Goal: Use online tool/utility: Utilize a website feature to perform a specific function

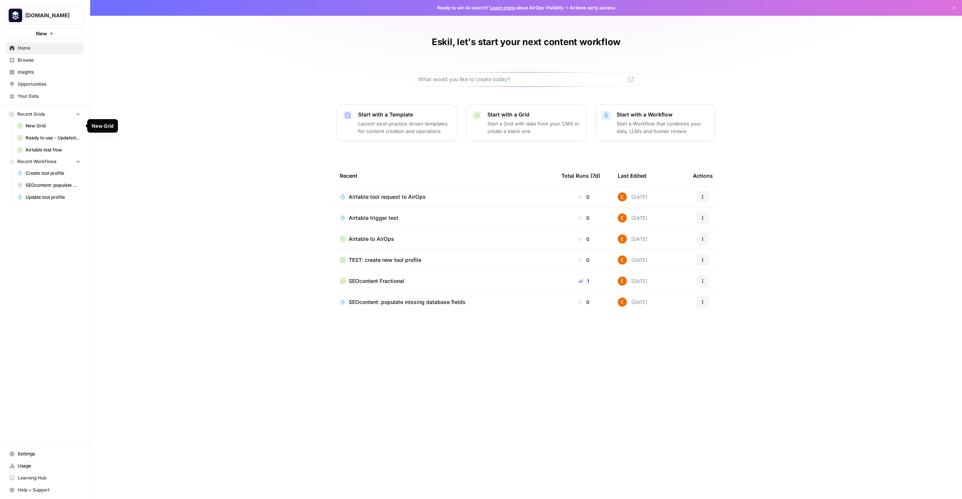
click at [34, 61] on span "Browse" at bounding box center [49, 60] width 63 height 7
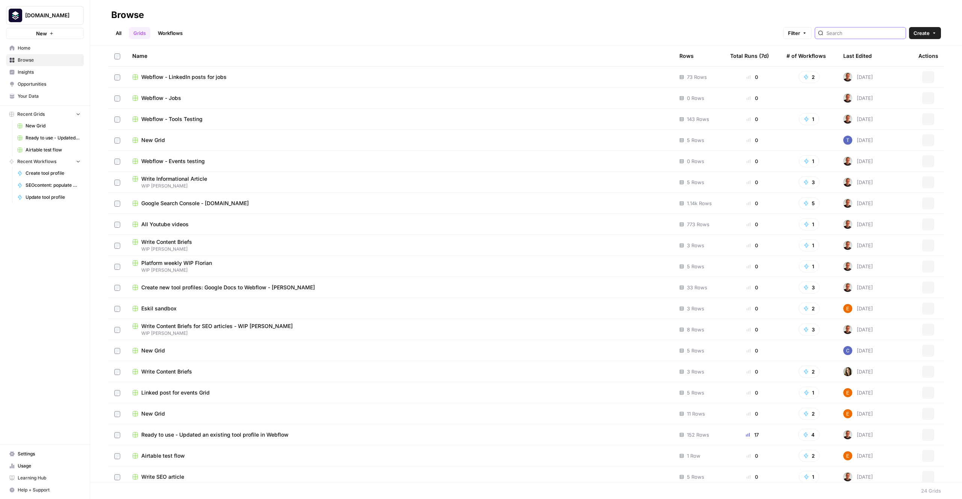
click at [874, 35] on input "search" at bounding box center [865, 33] width 76 height 8
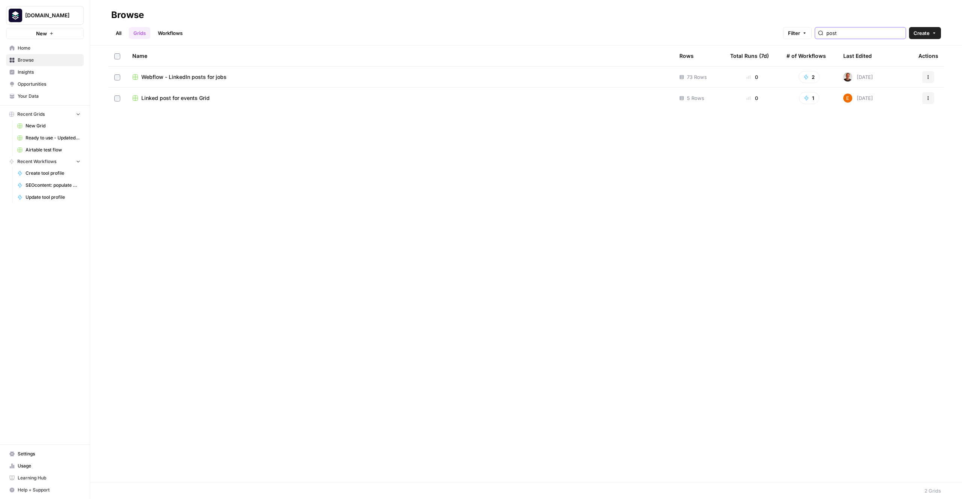
type input "post"
click at [213, 79] on span "Webflow - LinkedIn posts for jobs" at bounding box center [183, 77] width 85 height 8
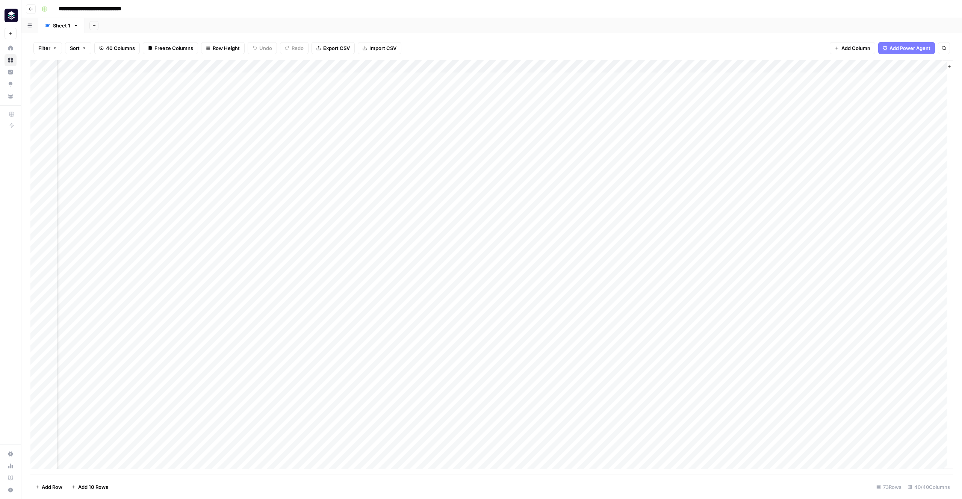
scroll to position [0, 1858]
click at [755, 67] on div "Add Column" at bounding box center [491, 267] width 923 height 415
click at [743, 141] on span "Edit Workflow" at bounding box center [750, 140] width 66 height 8
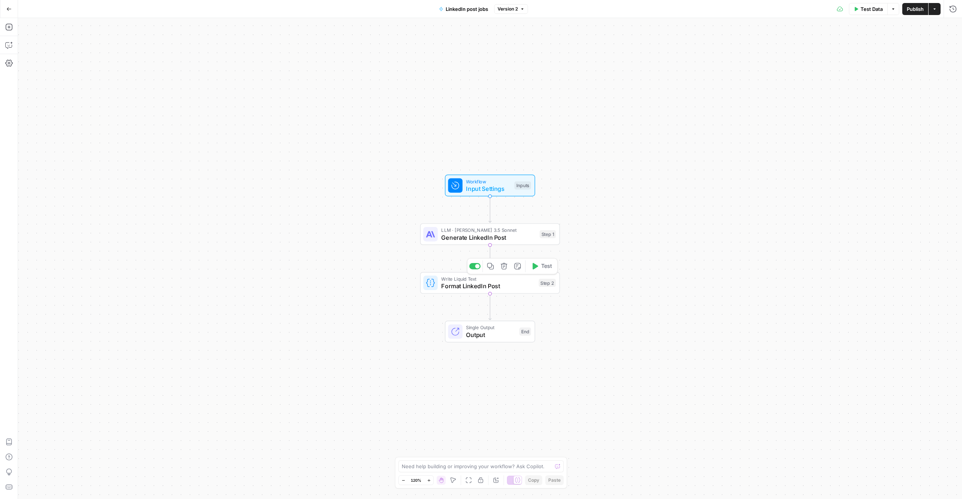
click at [511, 282] on span "Format LinkedIn Post" at bounding box center [488, 286] width 94 height 9
click at [523, 236] on span "Generate LinkedIn Post" at bounding box center [488, 237] width 95 height 9
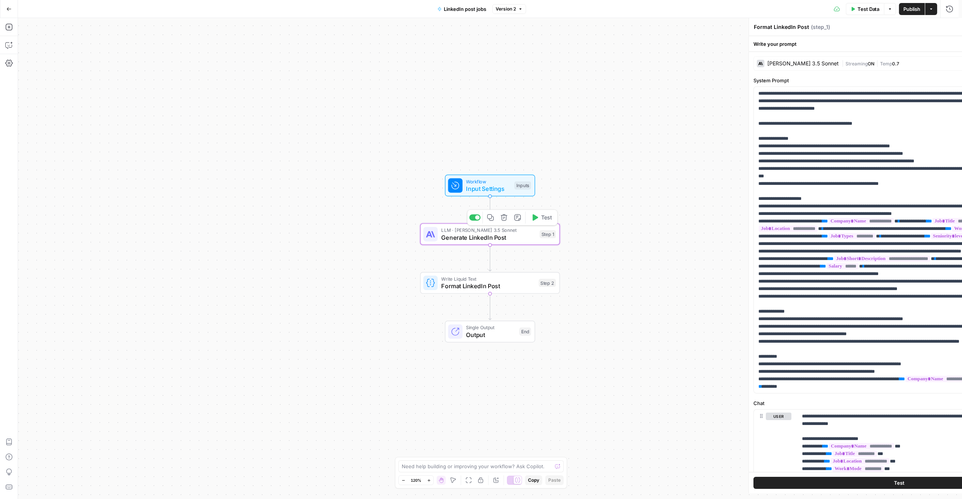
type textarea "Generate LinkedIn Post"
